Goal: Navigation & Orientation: Find specific page/section

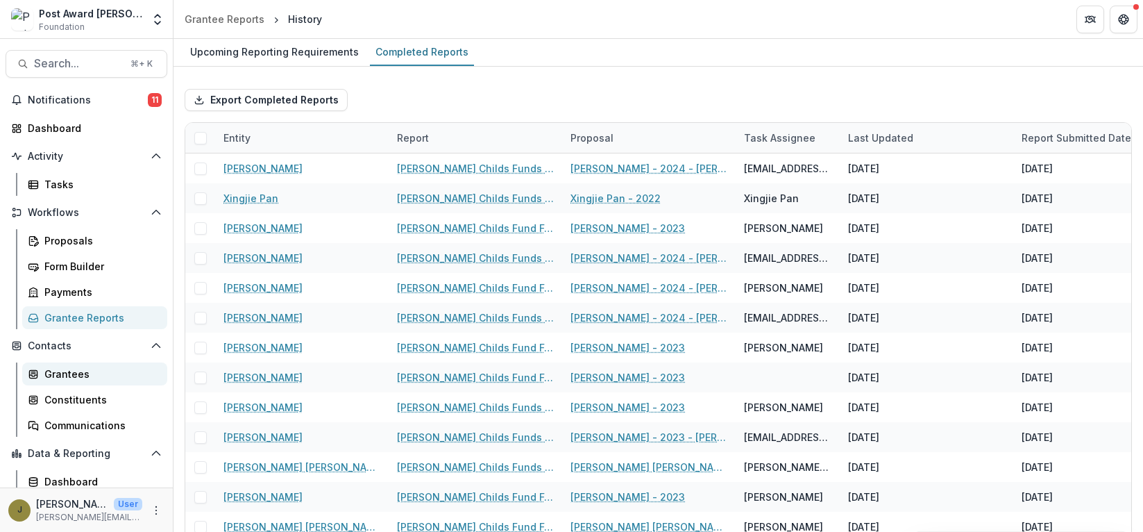
click at [56, 382] on link "Grantees" at bounding box center [94, 373] width 145 height 23
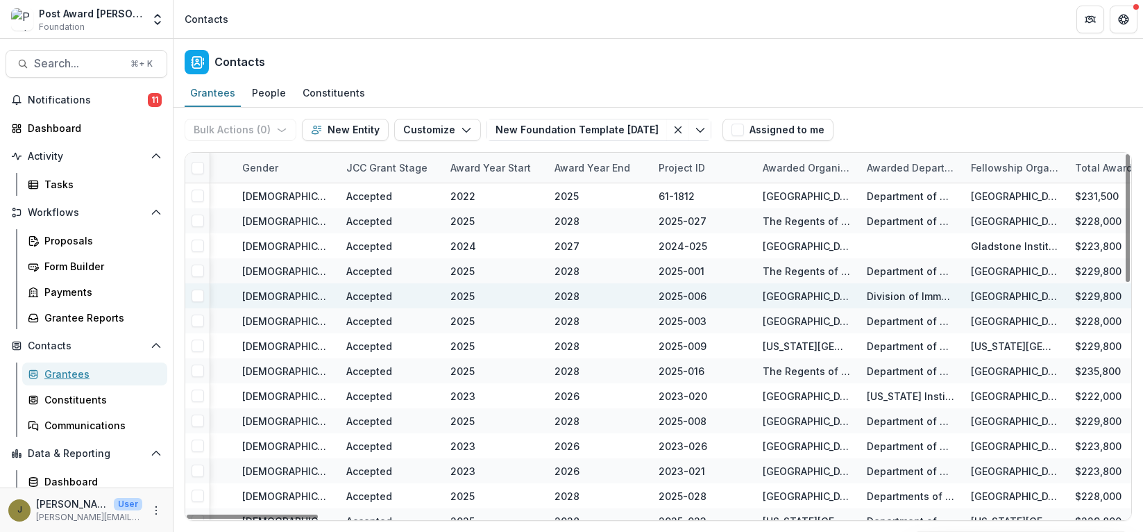
scroll to position [0, 644]
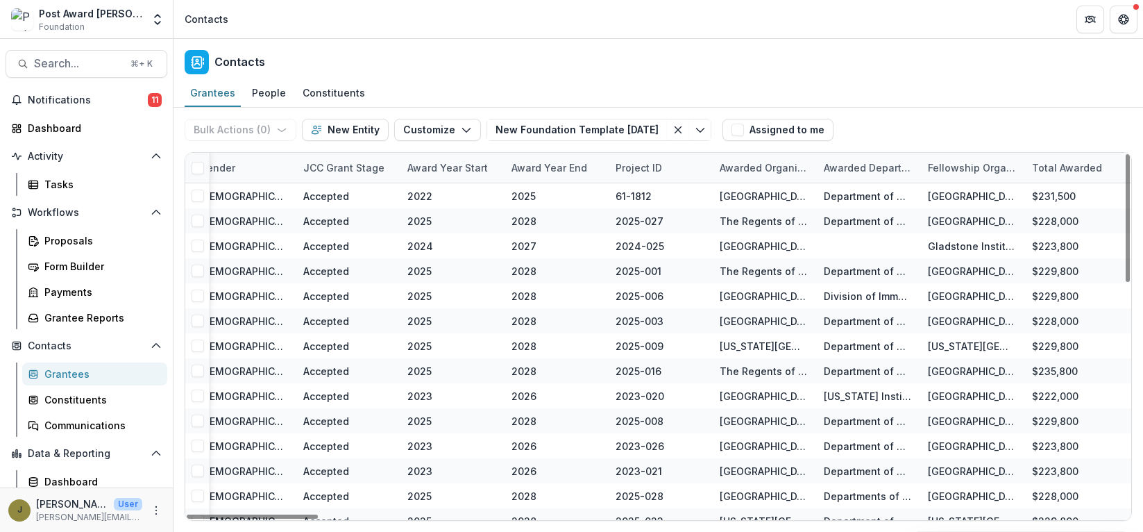
click at [460, 163] on div "Award Year Start" at bounding box center [447, 167] width 97 height 15
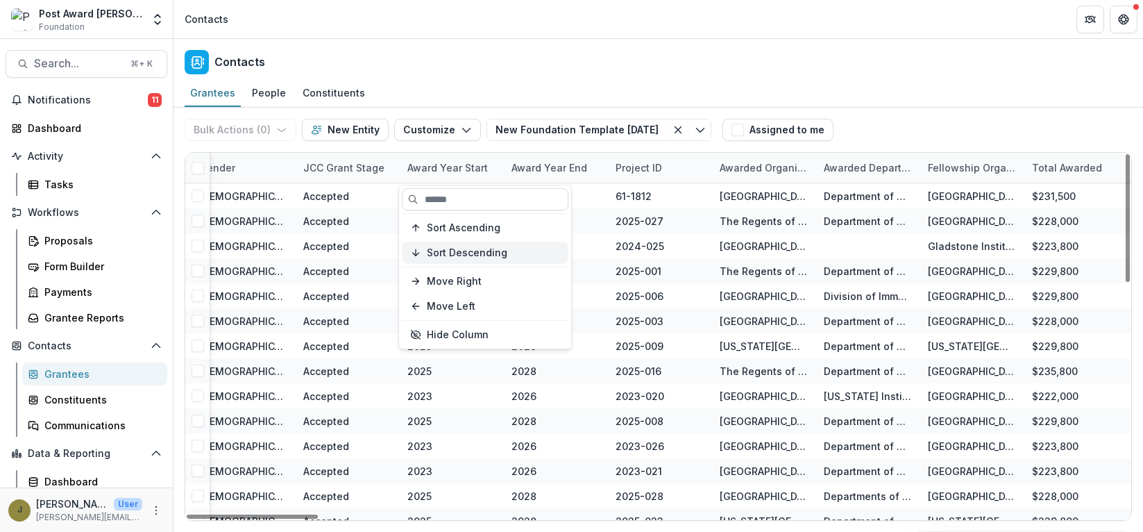
click at [440, 251] on span "Sort Descending" at bounding box center [467, 253] width 81 height 12
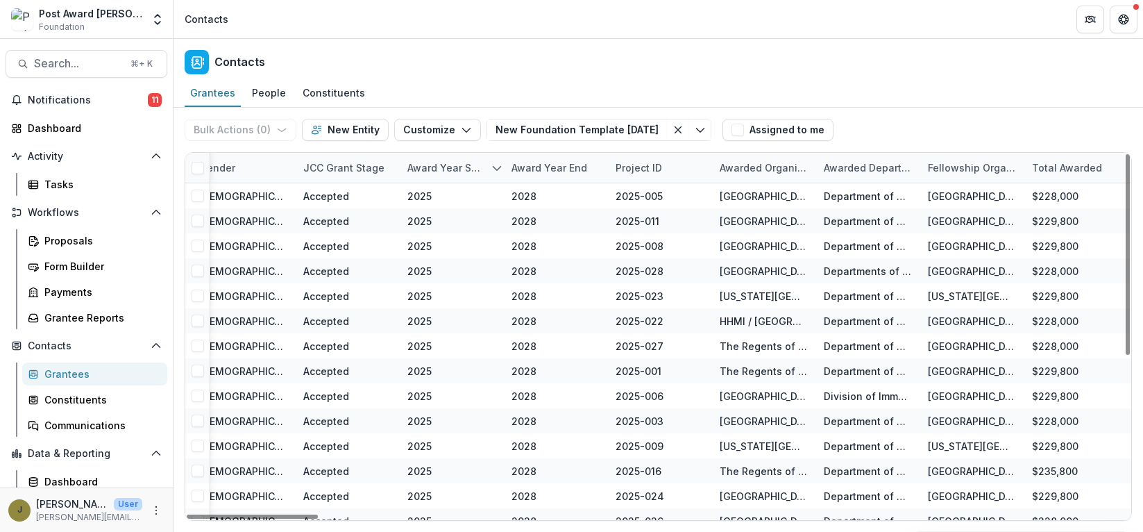
click at [464, 78] on div "Contacts" at bounding box center [659, 59] width 970 height 41
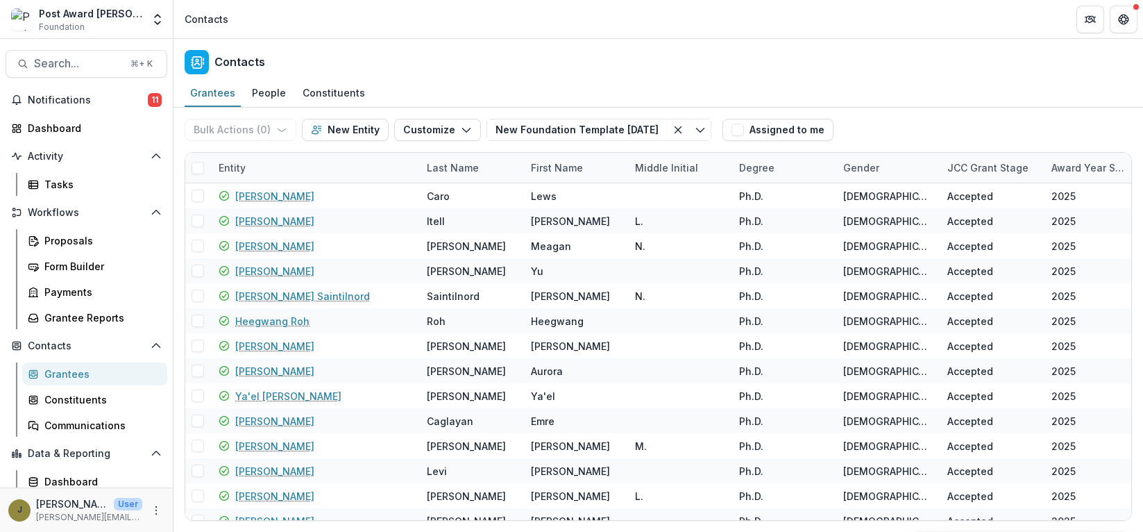
scroll to position [31, 0]
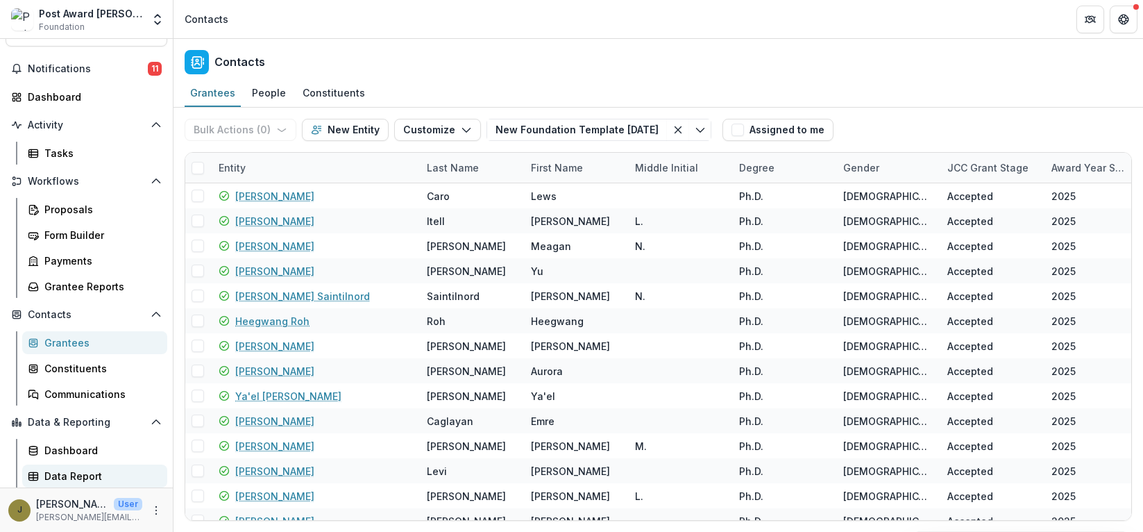
click at [57, 475] on div "Data Report" at bounding box center [100, 476] width 112 height 15
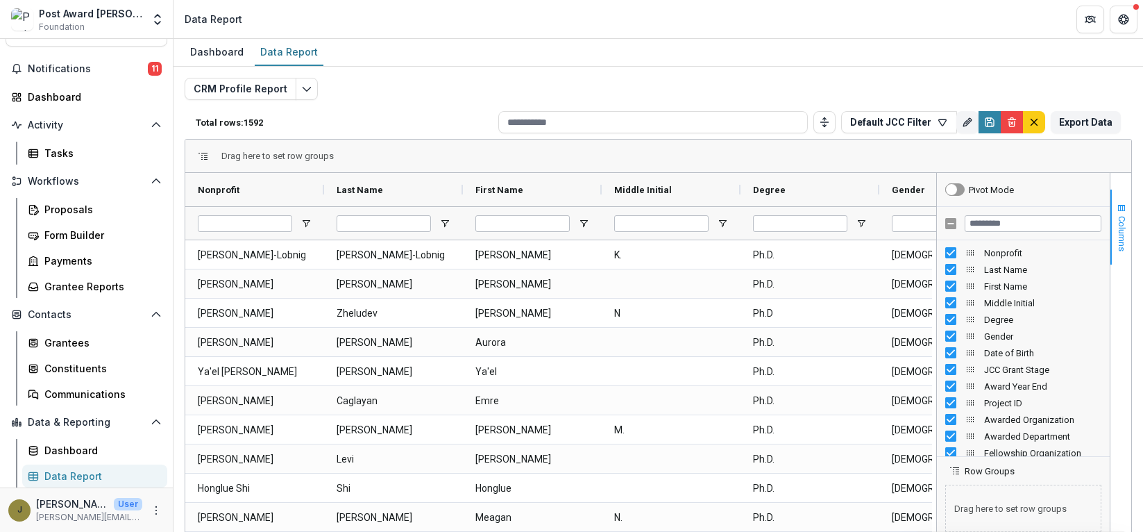
click at [1118, 228] on span "Columns" at bounding box center [1122, 233] width 10 height 35
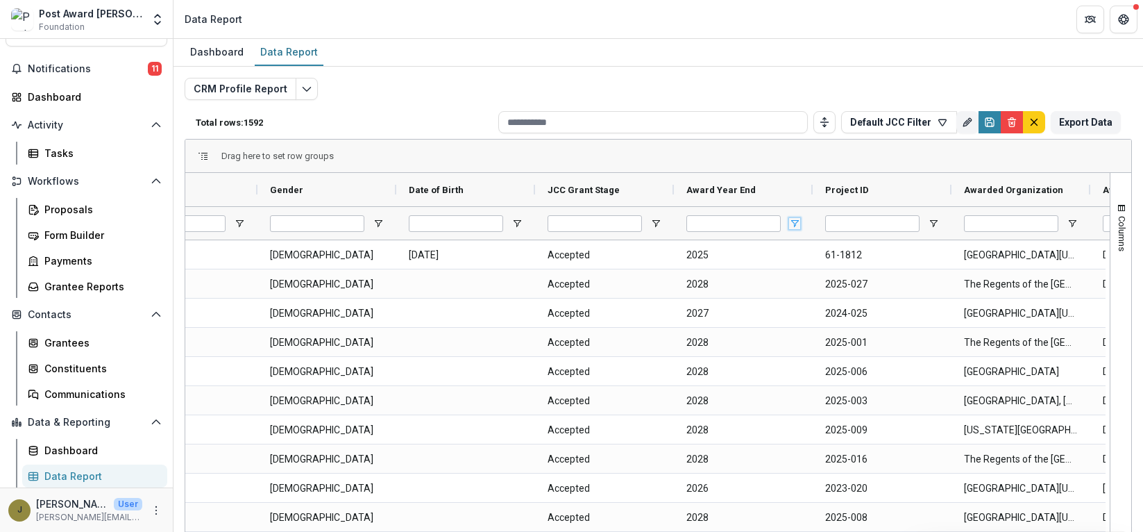
click at [797, 220] on span "Open Filter Menu" at bounding box center [794, 223] width 11 height 11
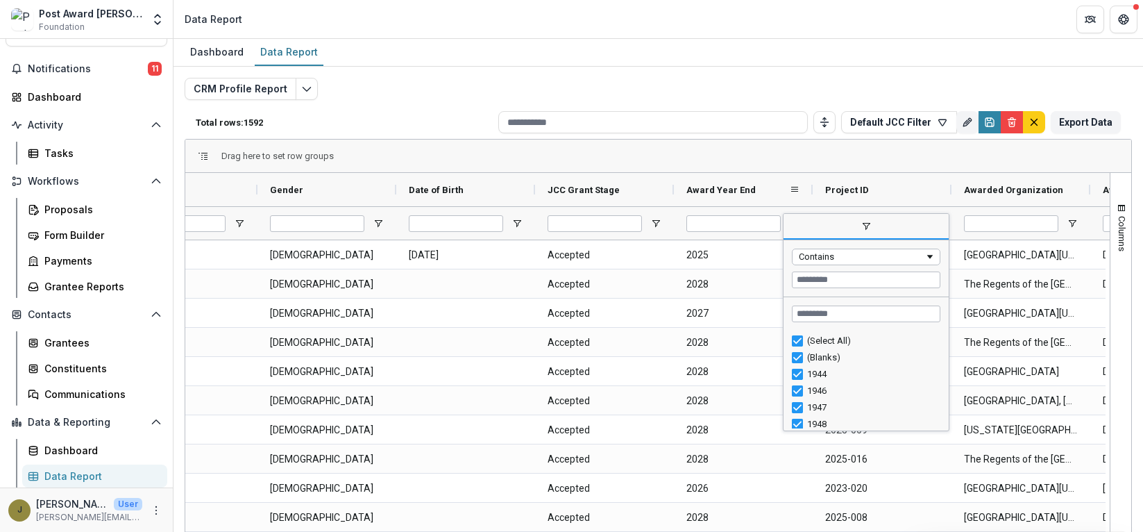
click at [731, 191] on span "Award Year End" at bounding box center [721, 190] width 69 height 10
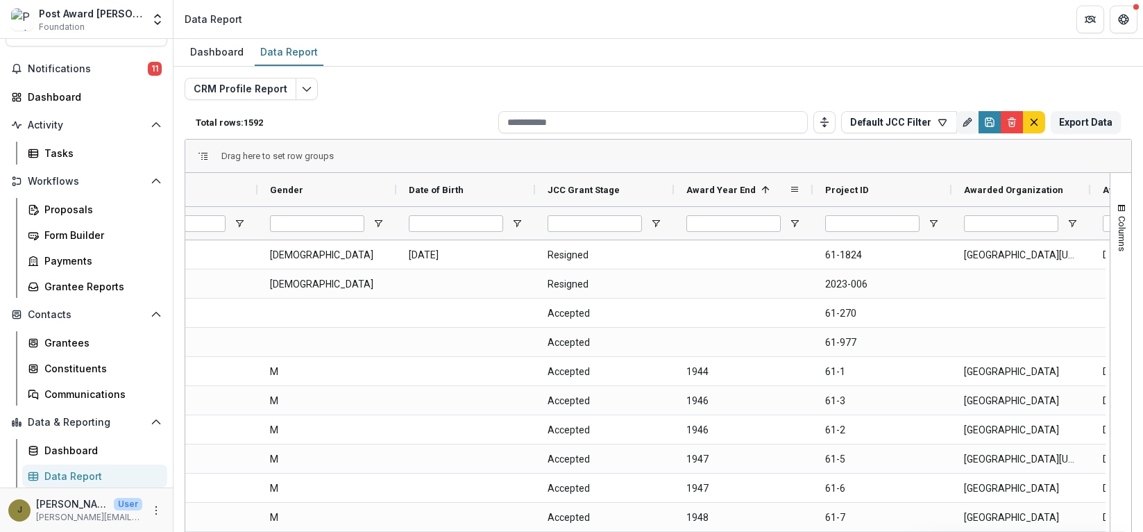
click at [725, 189] on span "Award Year End" at bounding box center [721, 190] width 69 height 10
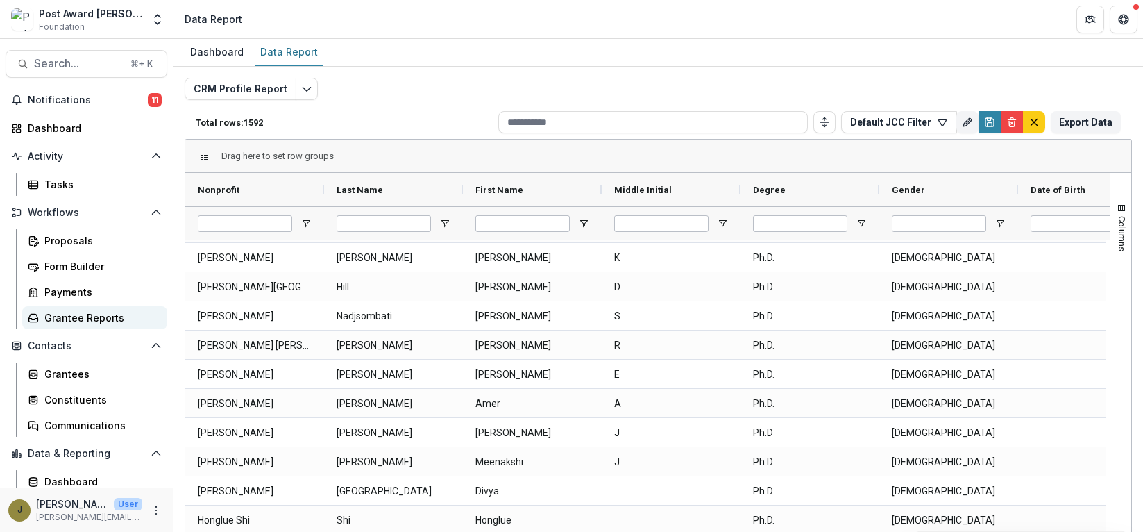
click at [79, 319] on div "Grantee Reports" at bounding box center [100, 317] width 112 height 15
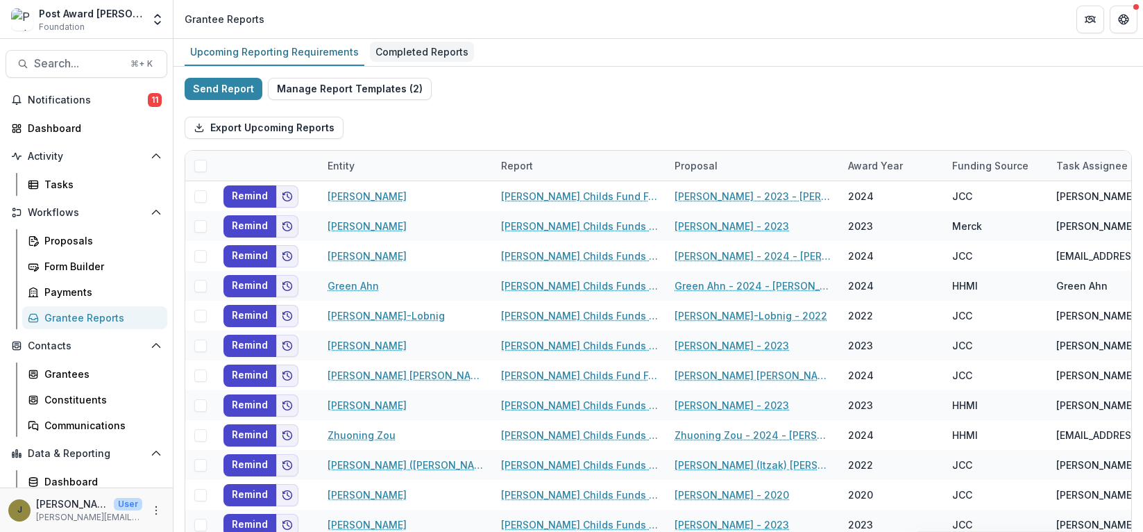
click at [390, 54] on div "Completed Reports" at bounding box center [422, 52] width 104 height 20
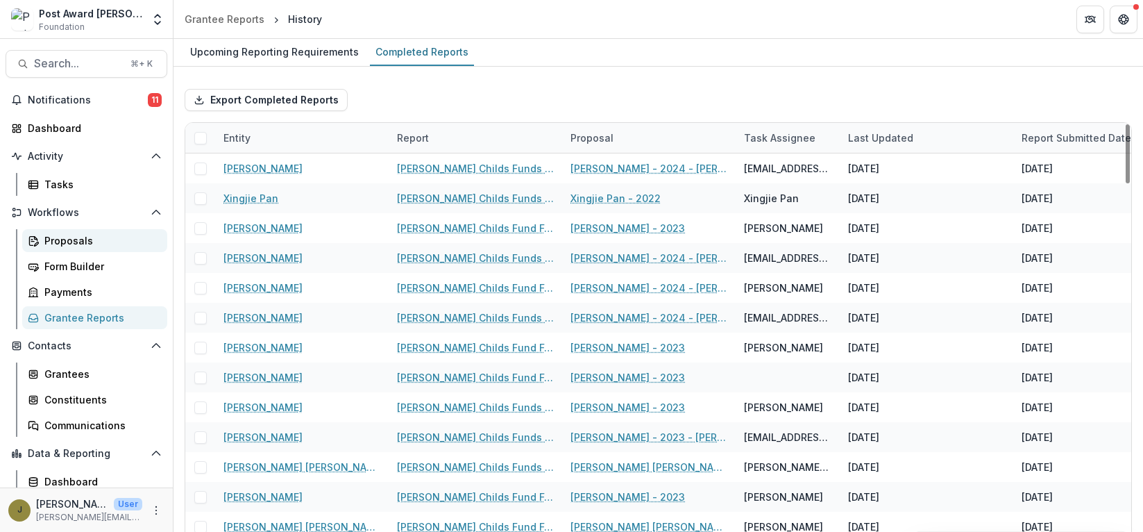
click at [58, 246] on div "Proposals" at bounding box center [100, 240] width 112 height 15
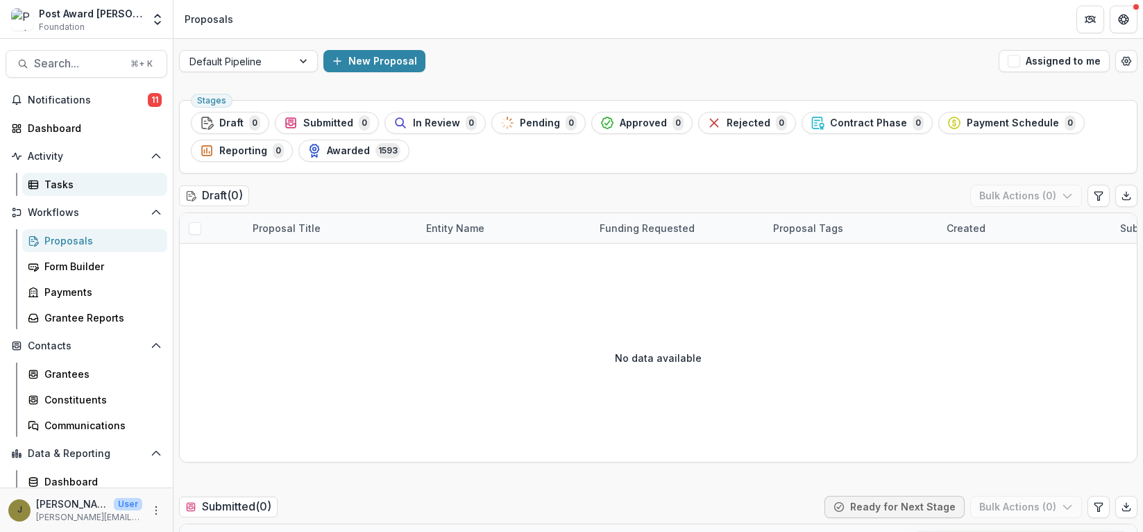
click at [60, 186] on div "Tasks" at bounding box center [100, 184] width 112 height 15
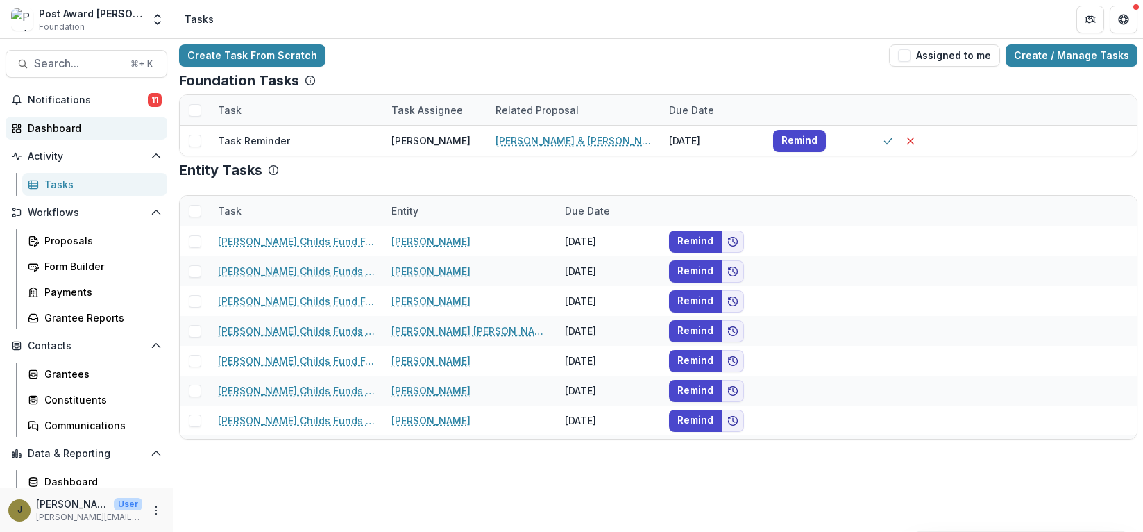
click at [49, 121] on div "Dashboard" at bounding box center [92, 128] width 128 height 15
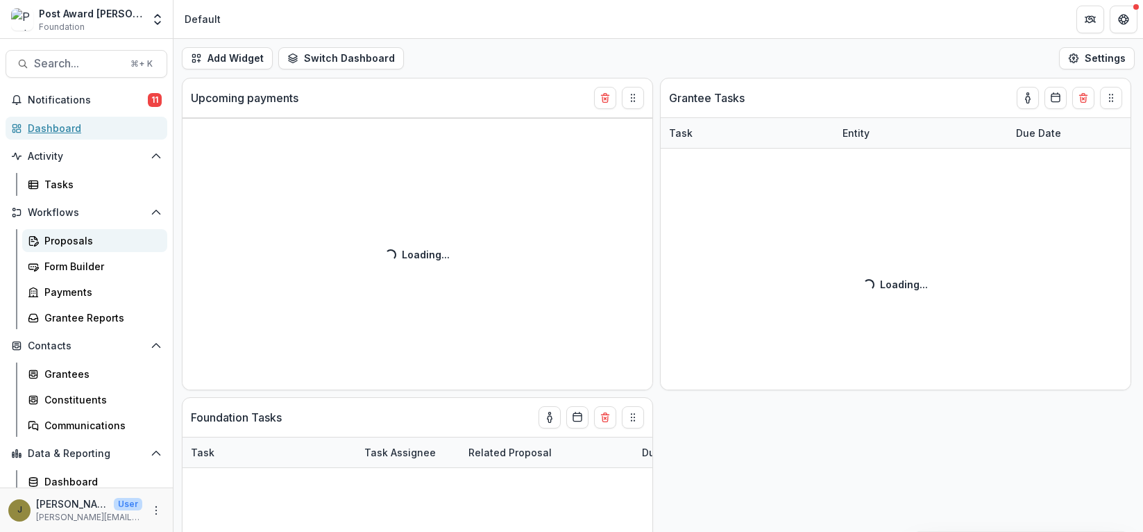
select select "******"
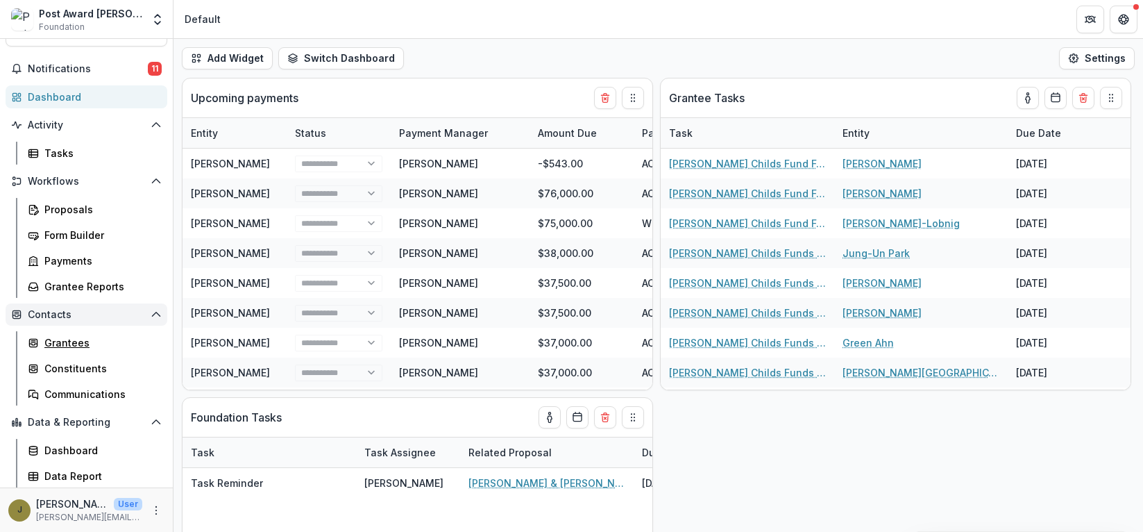
click at [51, 342] on div "Grantees" at bounding box center [100, 342] width 112 height 15
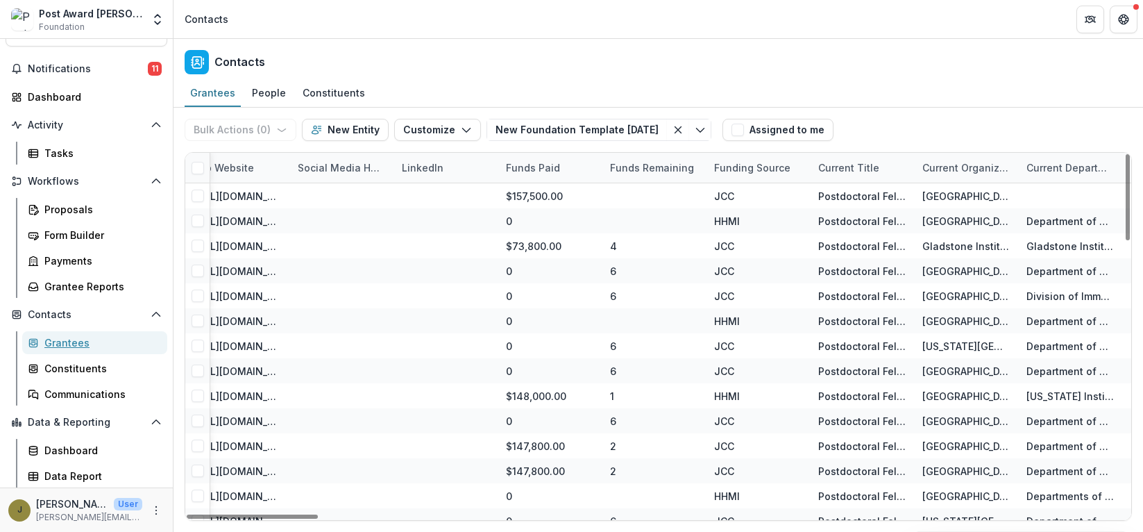
scroll to position [0, 3517]
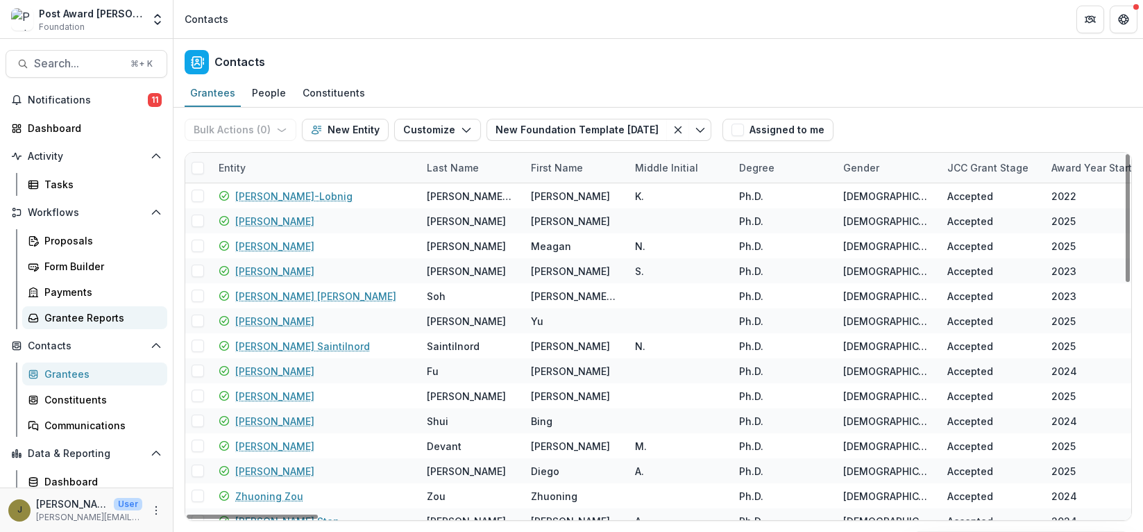
click at [90, 313] on div "Grantee Reports" at bounding box center [100, 317] width 112 height 15
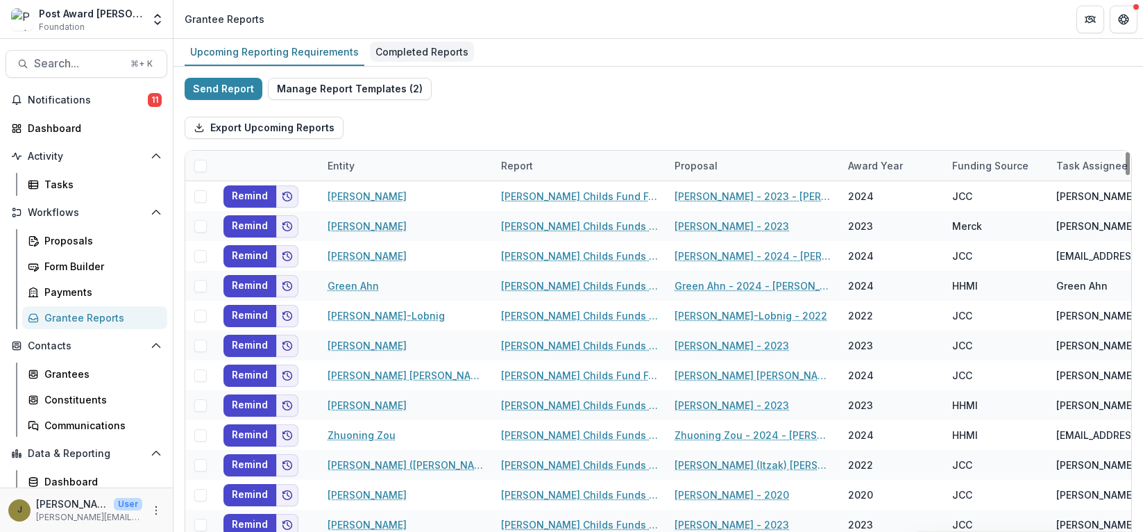
click at [390, 46] on div "Completed Reports" at bounding box center [422, 52] width 104 height 20
